Goal: Transaction & Acquisition: Purchase product/service

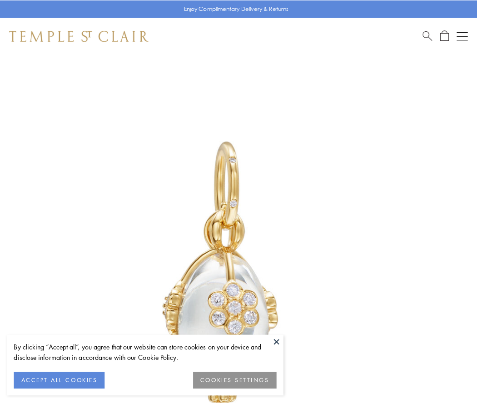
scroll to position [27, 0]
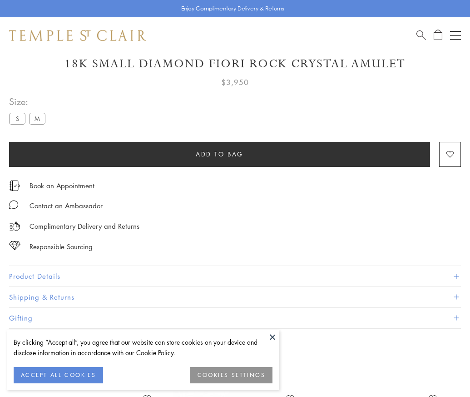
click at [219, 154] on span "Add to bag" at bounding box center [220, 154] width 48 height 10
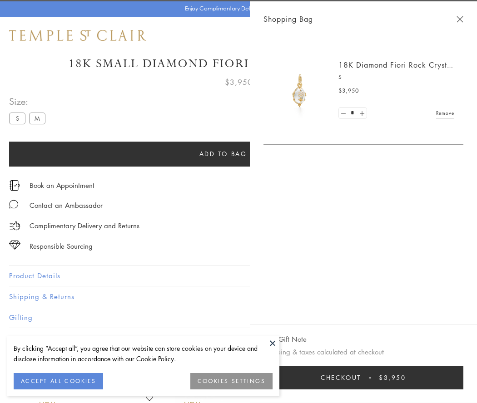
click at [361, 378] on span "Checkout" at bounding box center [341, 378] width 40 height 10
